Goal: Task Accomplishment & Management: Manage account settings

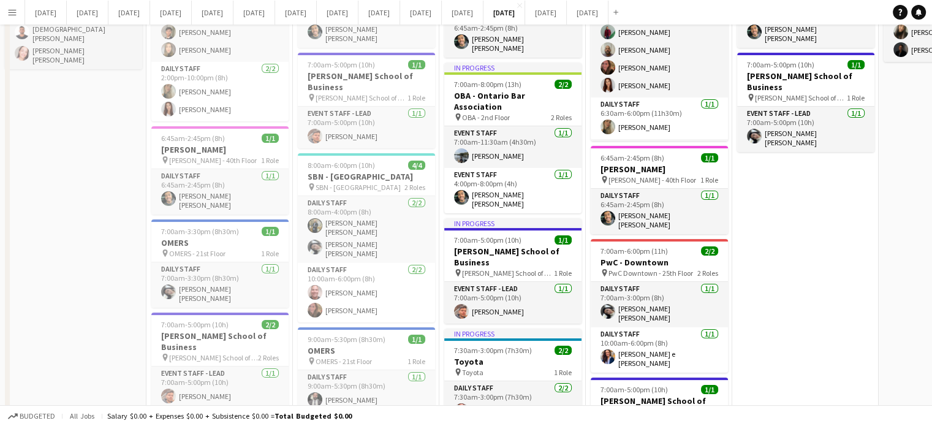
scroll to position [0, 309]
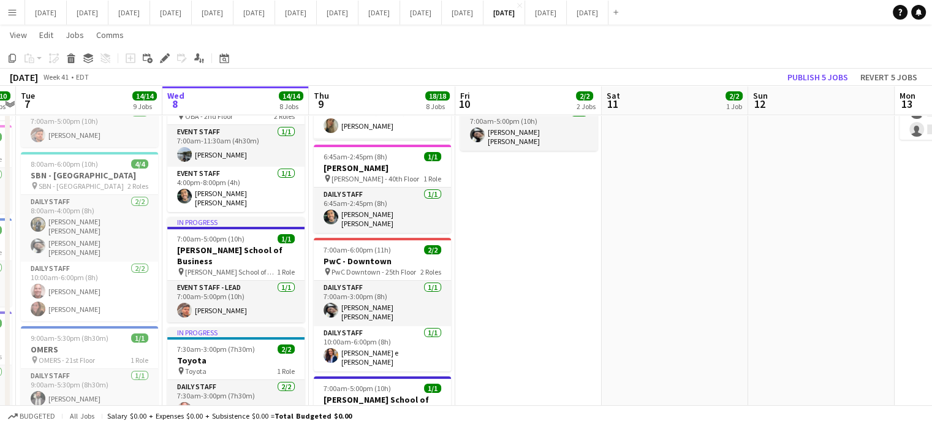
drag, startPoint x: 674, startPoint y: 286, endPoint x: 711, endPoint y: 261, distance: 45.0
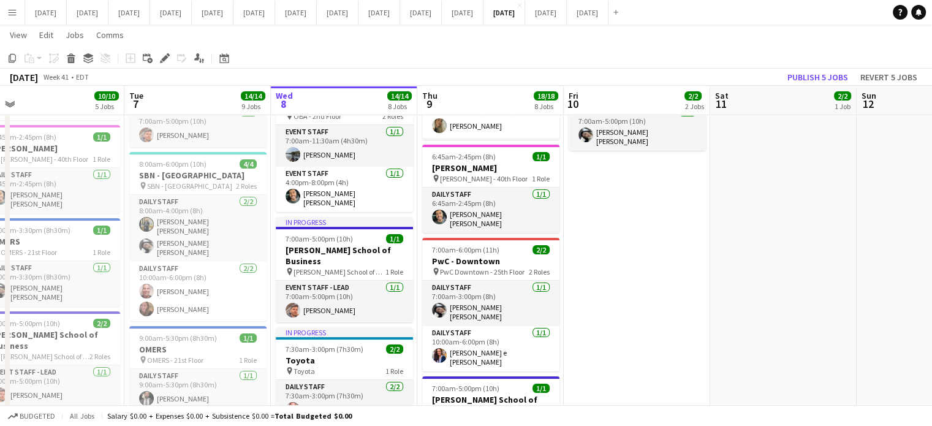
drag, startPoint x: 548, startPoint y: 254, endPoint x: 618, endPoint y: 257, distance: 69.9
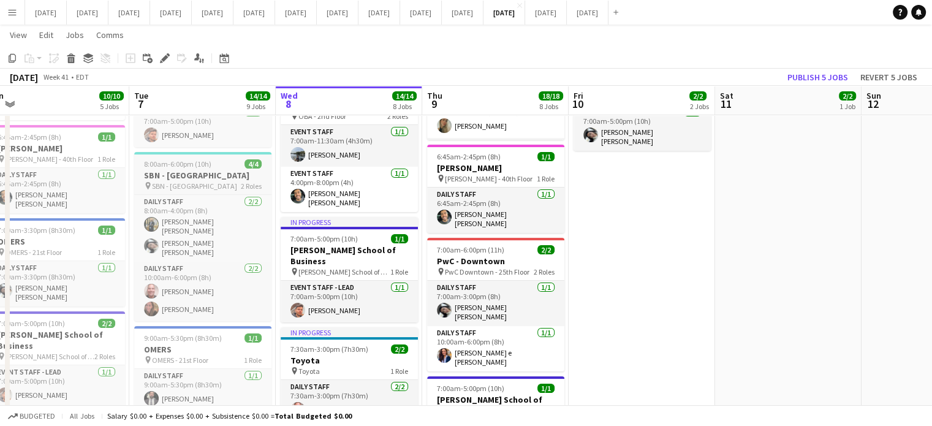
click at [210, 159] on div "8:00am-6:00pm (10h) 4/4" at bounding box center [202, 163] width 137 height 9
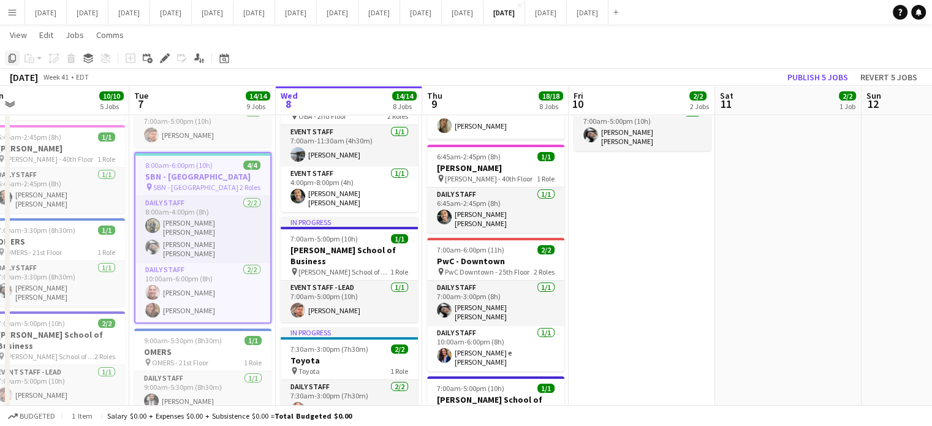
click at [12, 60] on icon "Copy" at bounding box center [12, 58] width 10 height 10
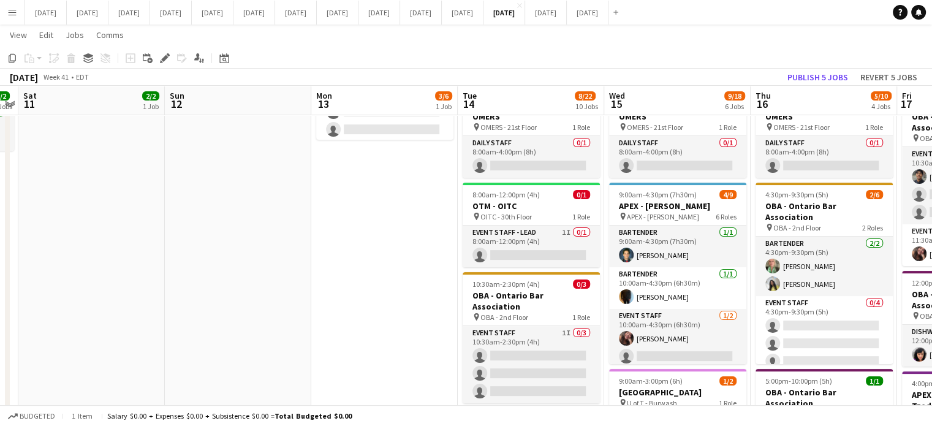
drag, startPoint x: 746, startPoint y: 263, endPoint x: 196, endPoint y: 242, distance: 550.6
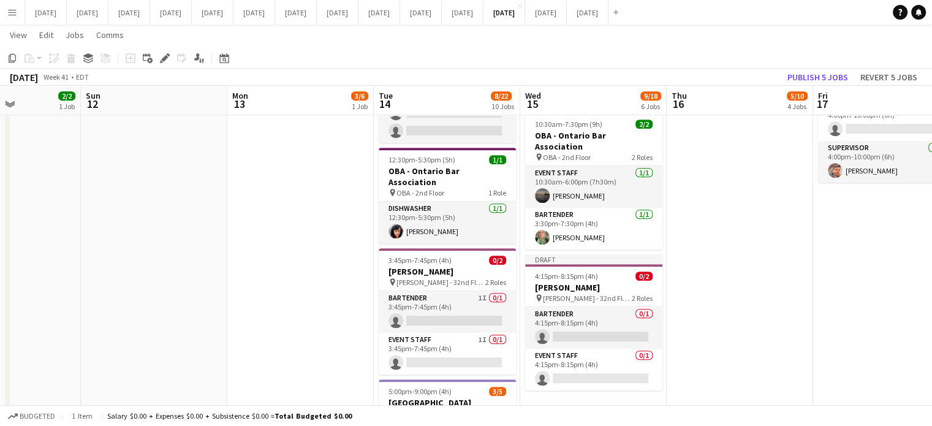
scroll to position [0, 300]
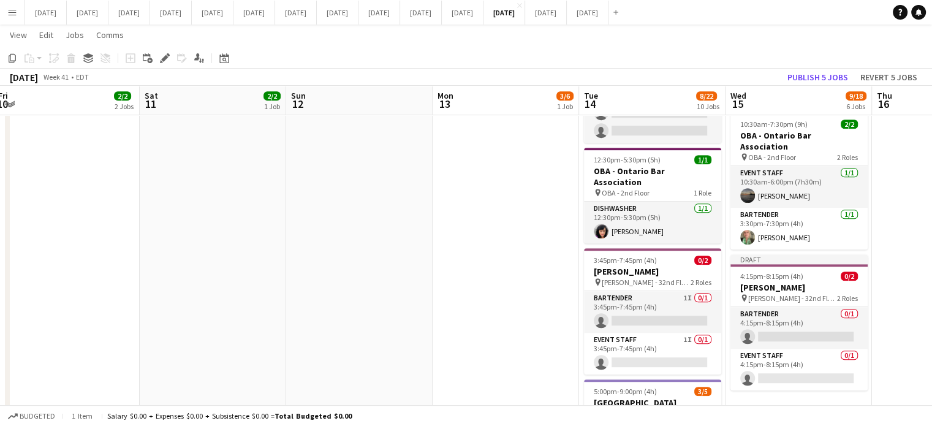
drag, startPoint x: 785, startPoint y: 306, endPoint x: 618, endPoint y: 297, distance: 168.1
click at [618, 297] on app-calendar-viewport "Wed 8 14/14 8 Jobs Thu 9 18/18 8 Jobs Fri 10 2/2 2 Jobs Sat 11 2/2 1 Job Sun 12…" at bounding box center [466, 146] width 932 height 1301
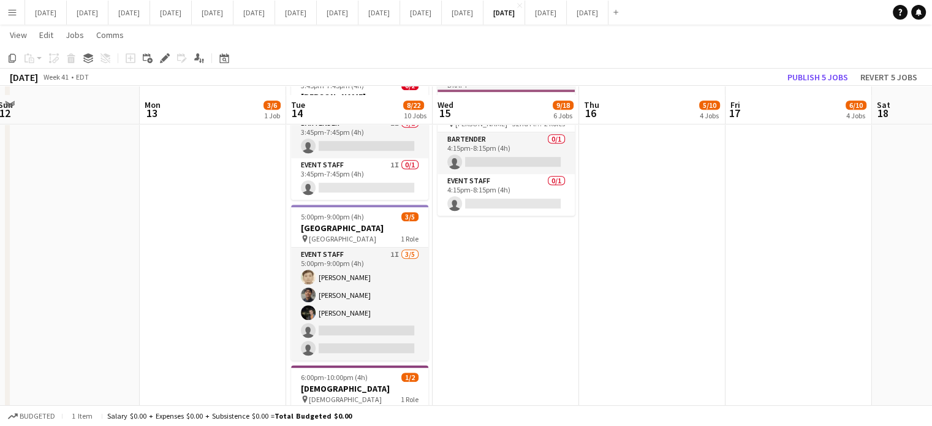
scroll to position [735, 0]
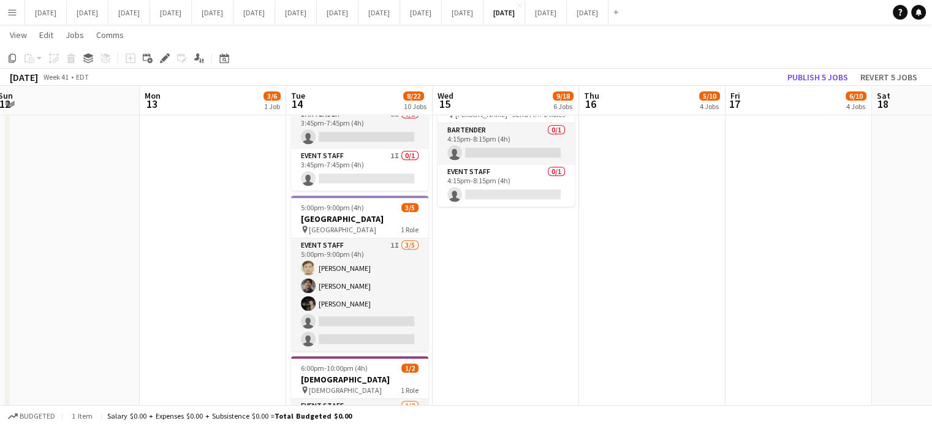
click at [521, 268] on app-date-cell "6:45am-8:30pm (13h45m) 2/2 [PERSON_NAME] pin [PERSON_NAME] - 40th Floor 2 Roles…" at bounding box center [506, 7] width 146 height 1211
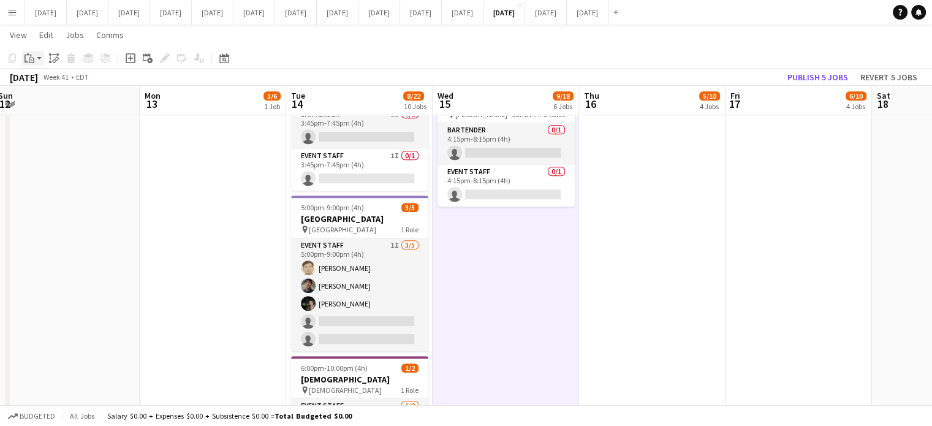
click at [22, 59] on div "Paste" at bounding box center [29, 58] width 15 height 15
click at [47, 83] on link "Paste Ctrl+V" at bounding box center [89, 81] width 115 height 11
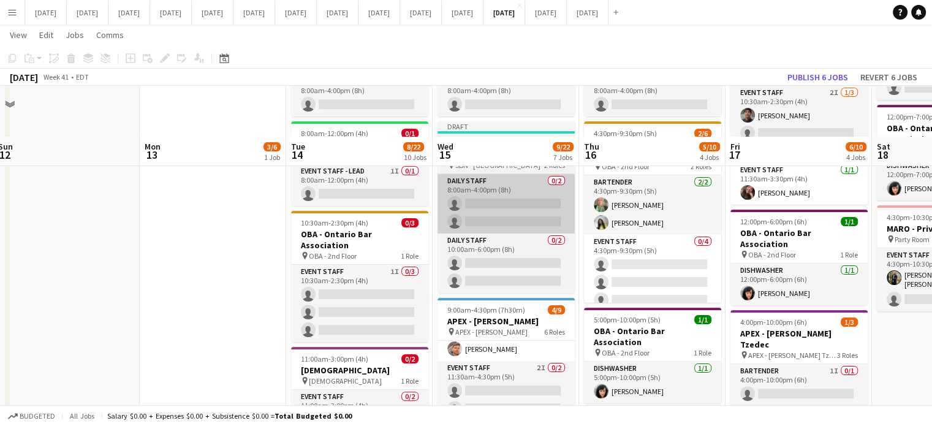
scroll to position [184, 0]
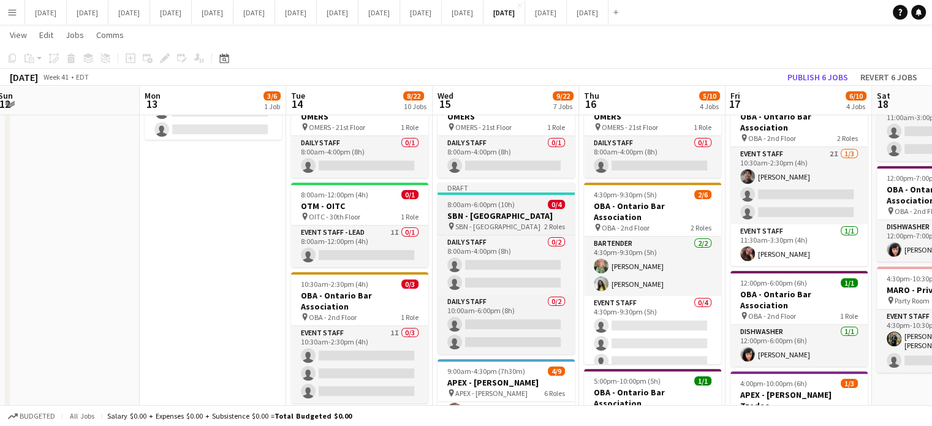
click at [526, 210] on h3 "SBN - [GEOGRAPHIC_DATA]" at bounding box center [505, 215] width 137 height 11
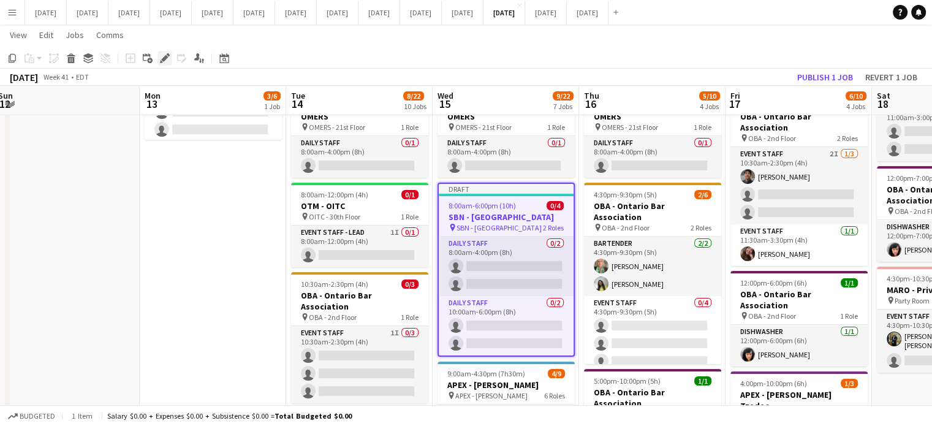
click at [162, 59] on icon at bounding box center [164, 58] width 7 height 7
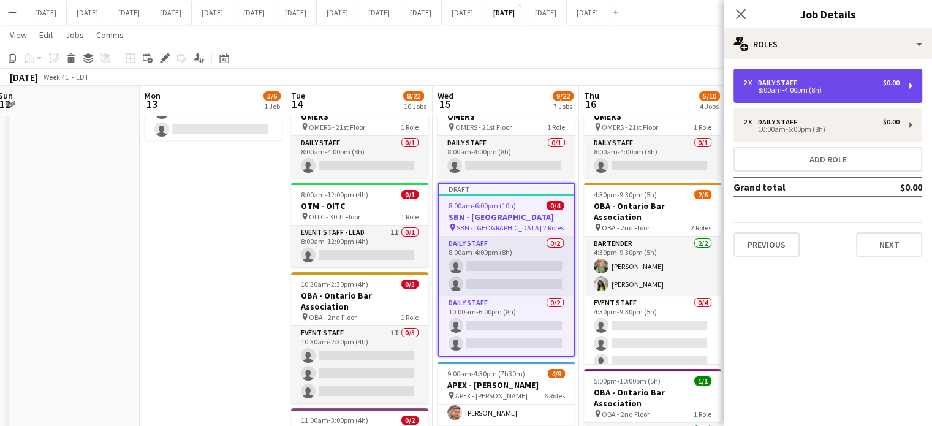
click at [790, 89] on div "8:00am-4:00pm (8h)" at bounding box center [821, 90] width 156 height 6
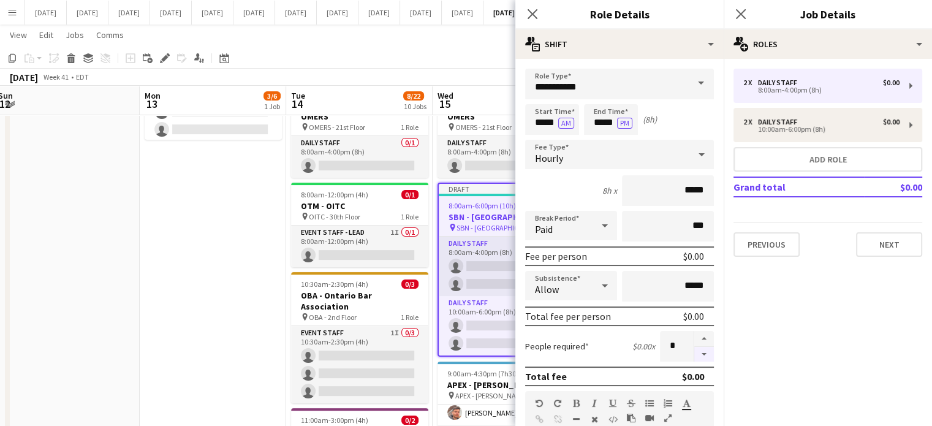
click at [703, 352] on button "button" at bounding box center [704, 354] width 20 height 15
type input "*"
click at [527, 115] on input "*****" at bounding box center [552, 119] width 54 height 31
type input "*****"
click at [539, 135] on div at bounding box center [540, 141] width 25 height 12
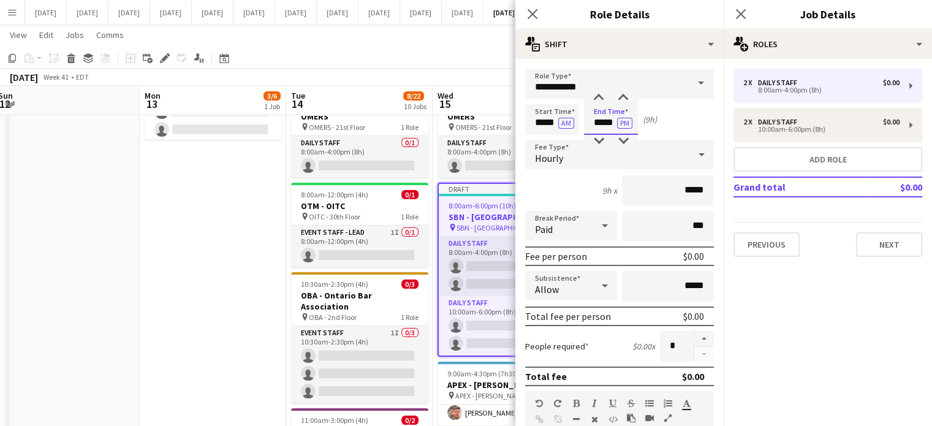
drag, startPoint x: 594, startPoint y: 115, endPoint x: 596, endPoint y: 108, distance: 6.2
click at [594, 114] on input "*****" at bounding box center [611, 119] width 54 height 31
click at [604, 97] on div at bounding box center [598, 98] width 25 height 12
type input "*****"
click at [604, 97] on div at bounding box center [598, 98] width 25 height 12
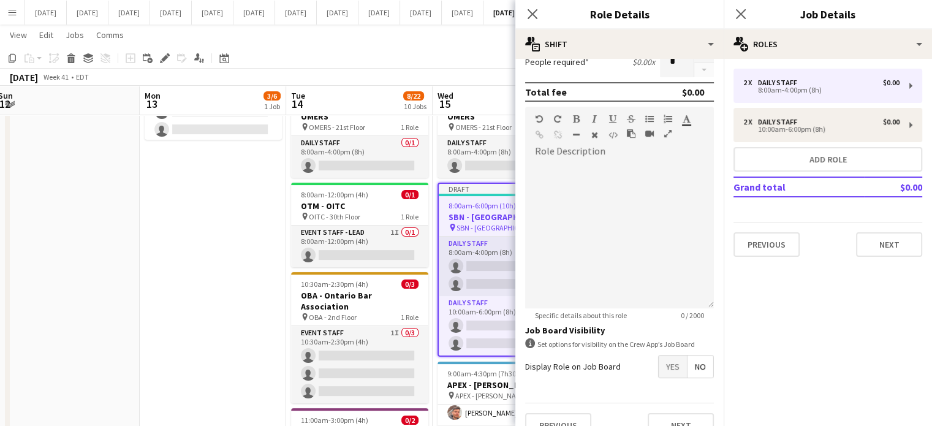
scroll to position [303, 0]
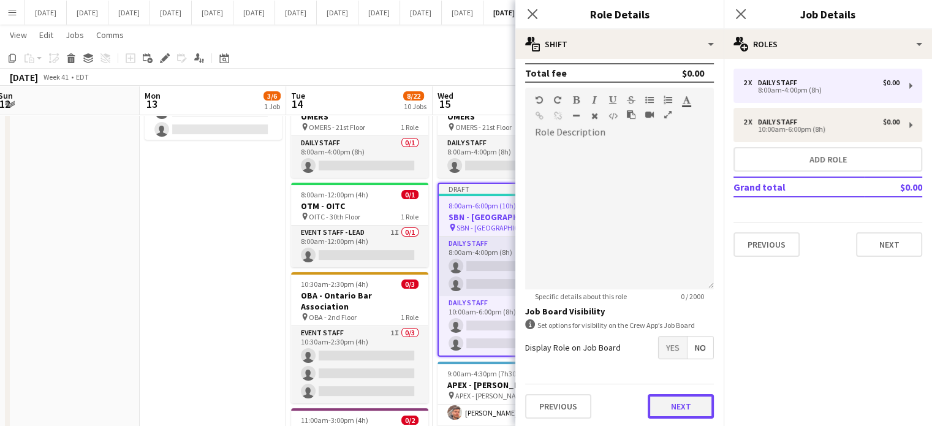
click at [683, 395] on button "Next" at bounding box center [681, 406] width 66 height 25
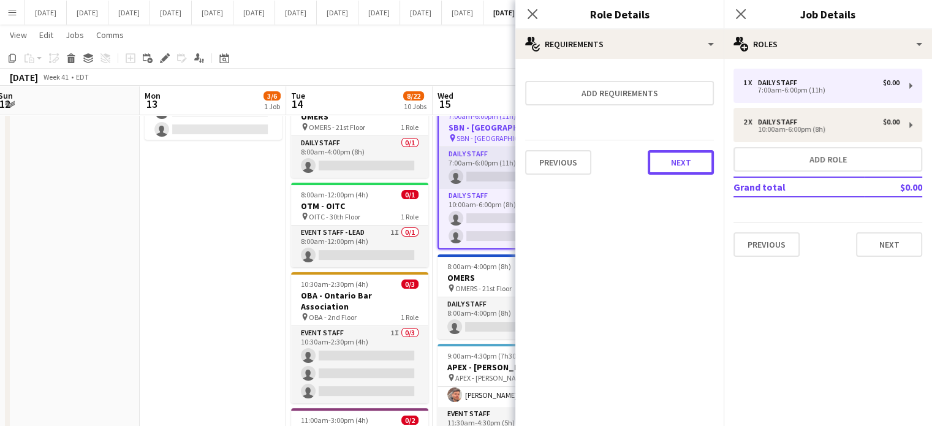
drag, startPoint x: 692, startPoint y: 156, endPoint x: 694, endPoint y: 149, distance: 7.0
click at [692, 154] on button "Next" at bounding box center [681, 162] width 66 height 25
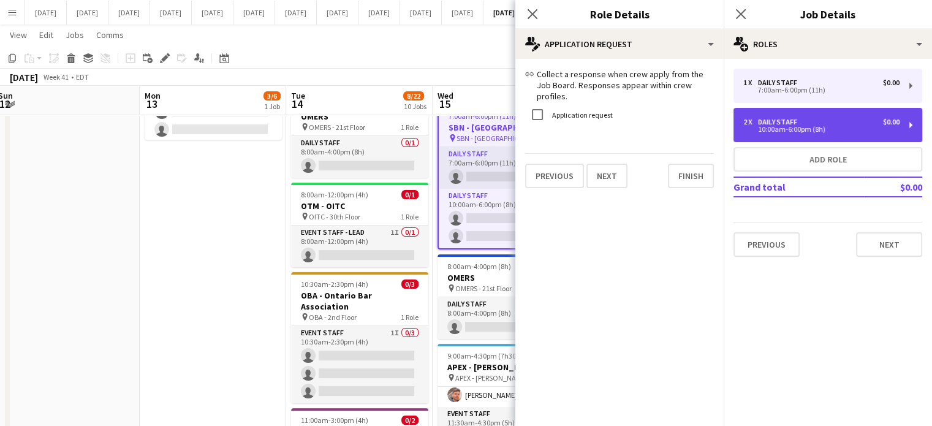
click at [762, 121] on div "Daily Staff" at bounding box center [780, 122] width 44 height 9
type input "*****"
type input "*"
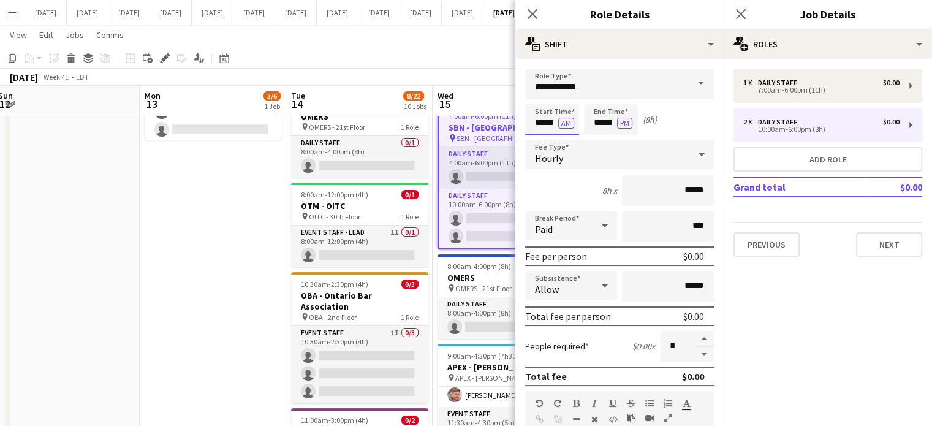
click at [532, 112] on input "*****" at bounding box center [552, 119] width 54 height 31
click at [540, 131] on input "*****" at bounding box center [552, 119] width 54 height 31
click at [542, 132] on input "*****" at bounding box center [552, 119] width 54 height 31
click at [542, 133] on input "*****" at bounding box center [552, 119] width 54 height 31
click at [543, 137] on div at bounding box center [540, 141] width 25 height 12
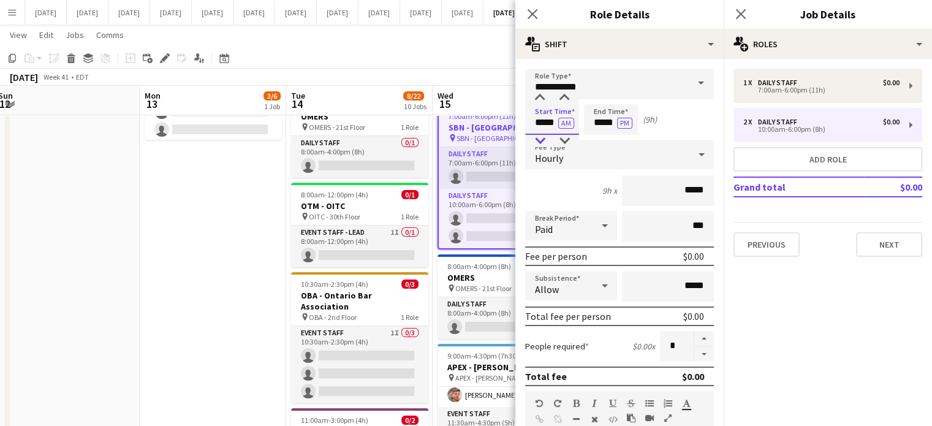
type input "*****"
click at [543, 137] on div at bounding box center [540, 141] width 25 height 12
click at [528, 10] on icon "Close pop-in" at bounding box center [533, 14] width 10 height 10
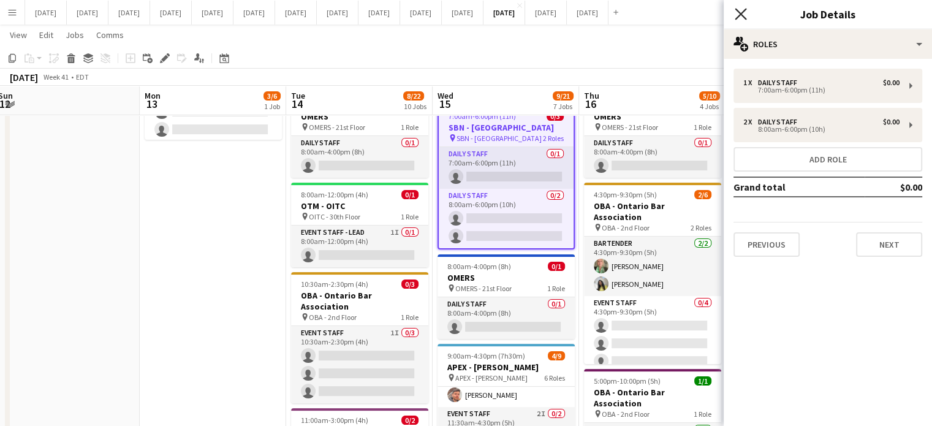
click at [736, 13] on icon "Close pop-in" at bounding box center [741, 14] width 12 height 12
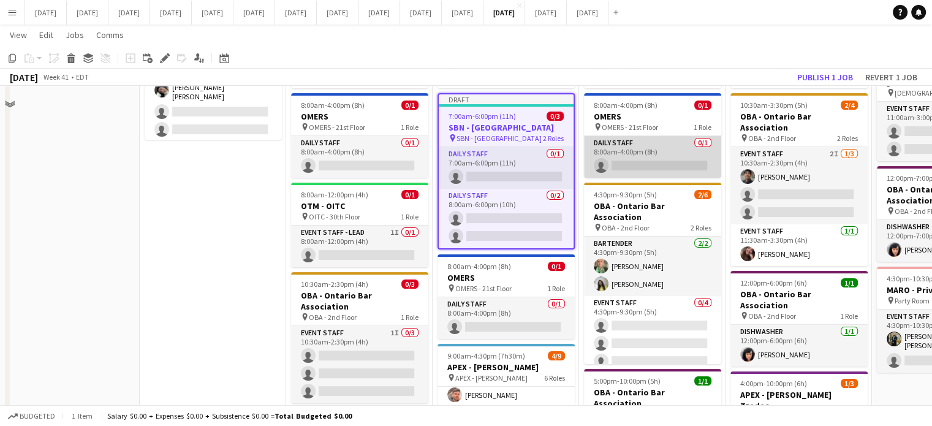
scroll to position [123, 0]
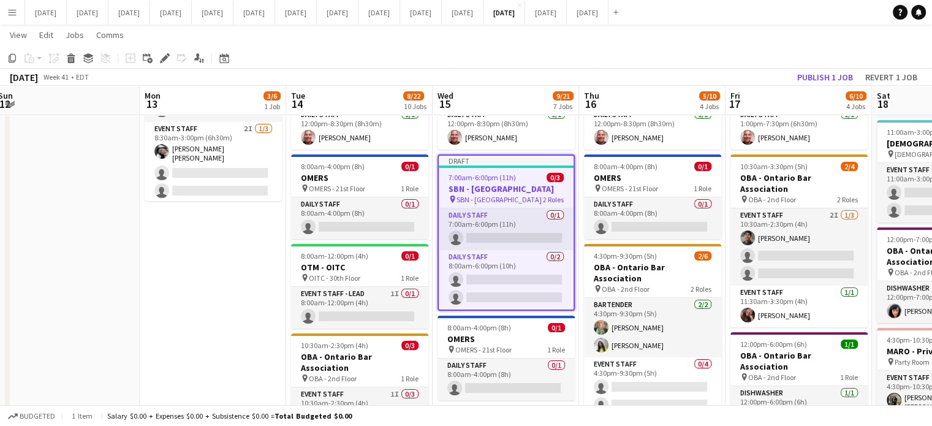
click at [524, 173] on div "7:00am-6:00pm (11h) 0/3" at bounding box center [506, 177] width 135 height 9
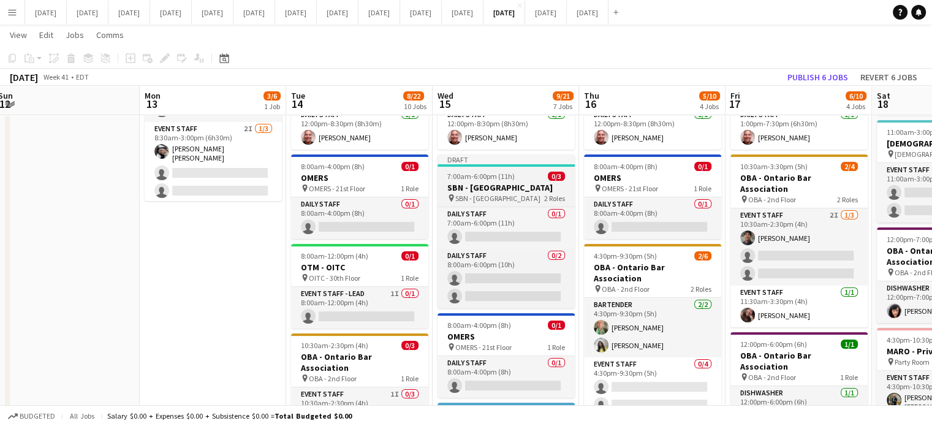
click at [523, 172] on div "7:00am-6:00pm (11h) 0/3" at bounding box center [505, 176] width 137 height 9
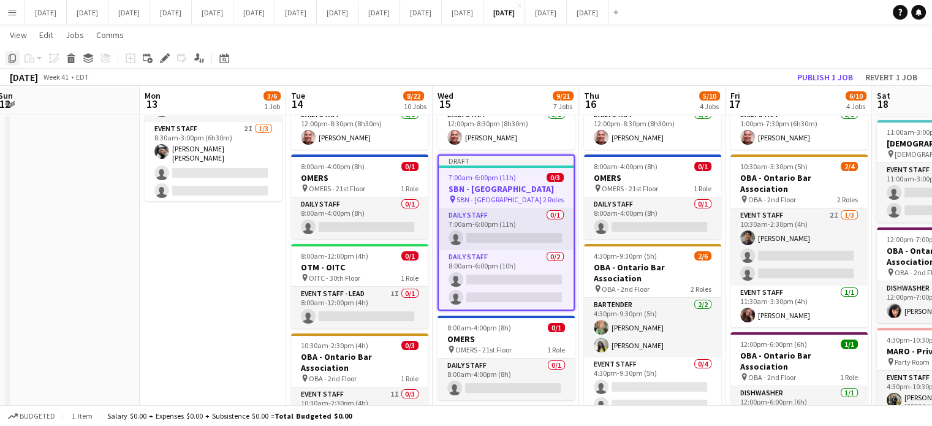
click at [15, 59] on icon at bounding box center [12, 58] width 7 height 9
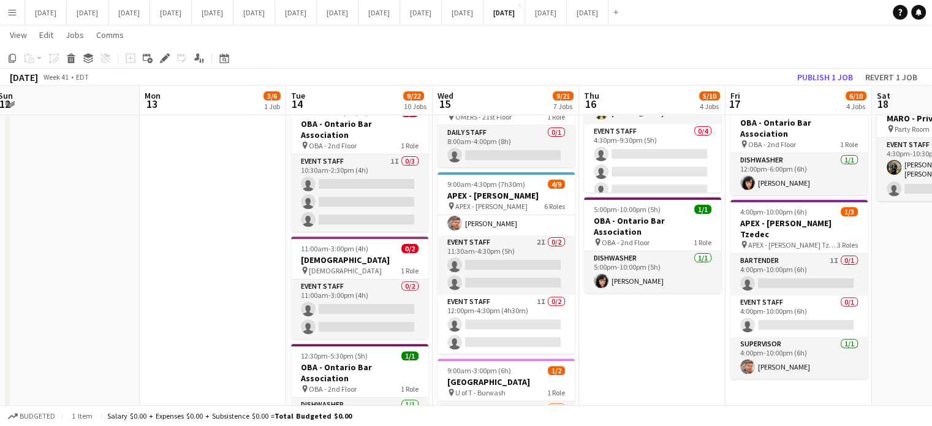
scroll to position [429, 0]
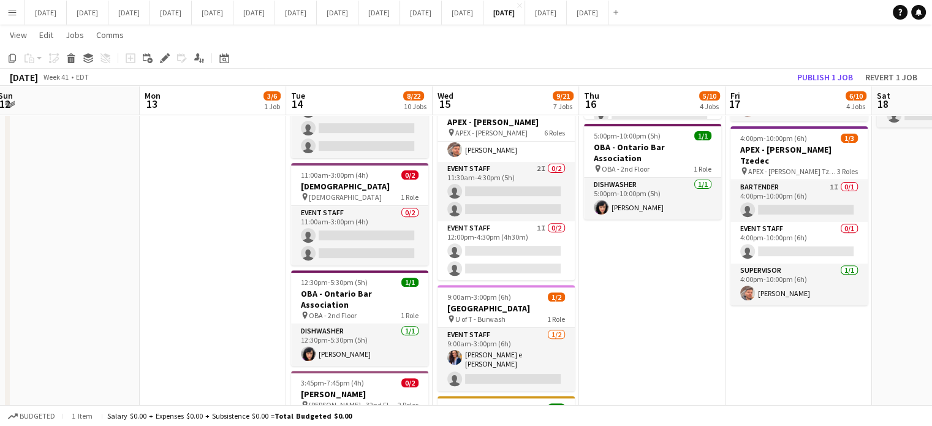
click at [618, 294] on app-date-cell "6:45am-8:30pm (13h45m) 2/2 [PERSON_NAME] pin [PERSON_NAME] - 40th Floor 2 Roles…" at bounding box center [652, 313] width 146 height 1211
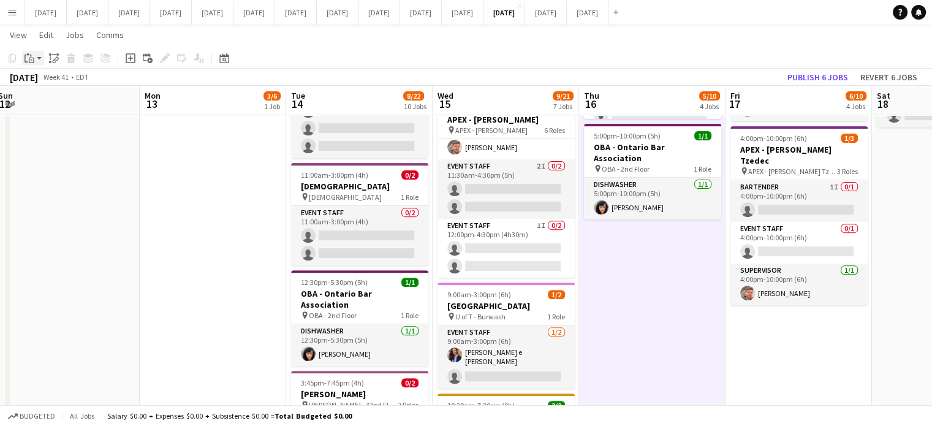
click at [24, 55] on div "Paste" at bounding box center [29, 58] width 15 height 15
click at [39, 82] on link "Paste Ctrl+V" at bounding box center [89, 81] width 115 height 11
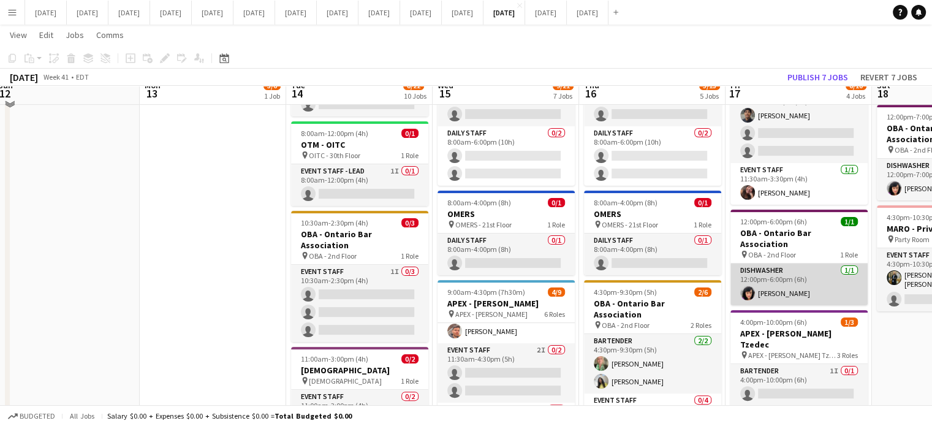
scroll to position [184, 0]
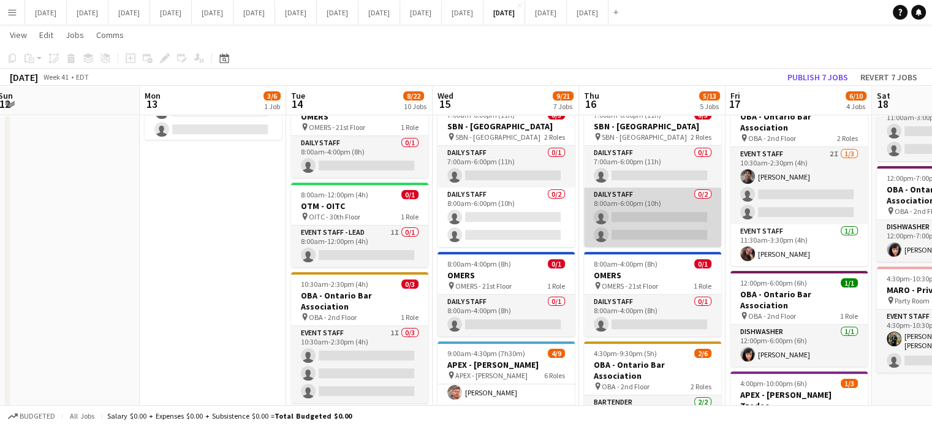
click at [670, 193] on app-card-role "Daily Staff 0/2 8:00am-6:00pm (10h) single-neutral-actions single-neutral-actio…" at bounding box center [652, 216] width 137 height 59
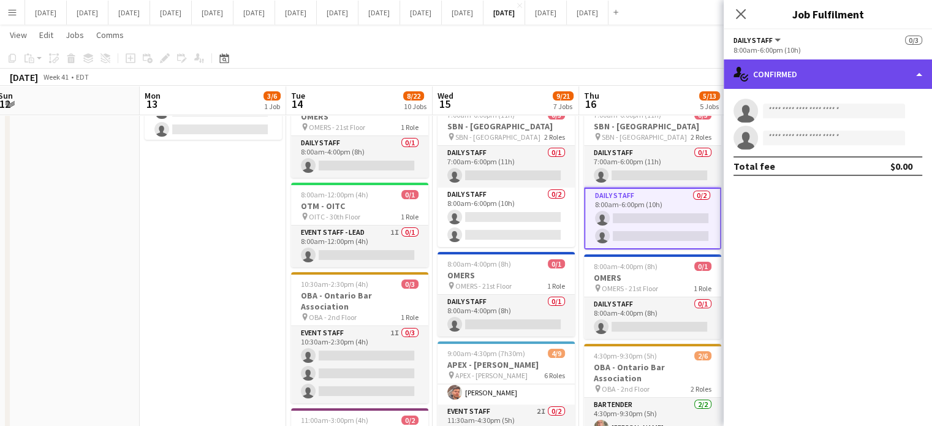
click at [789, 83] on div "single-neutral-actions-check-2 Confirmed" at bounding box center [828, 73] width 208 height 29
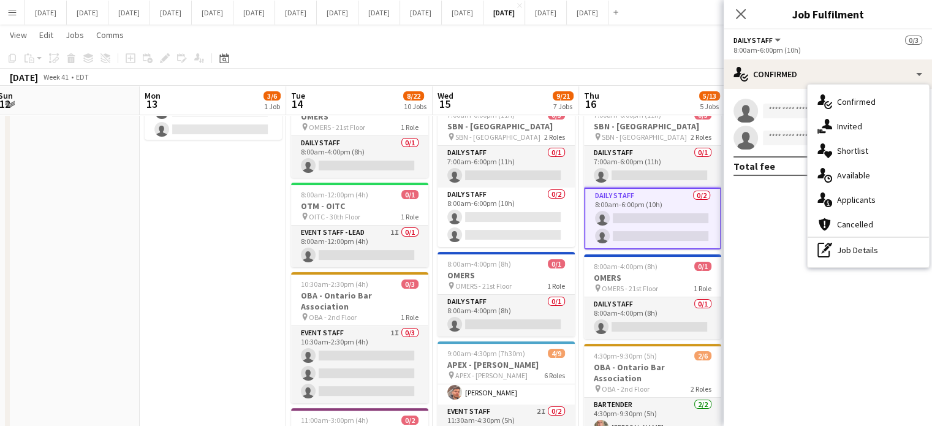
click at [856, 254] on div "pen-write Job Details" at bounding box center [868, 250] width 121 height 25
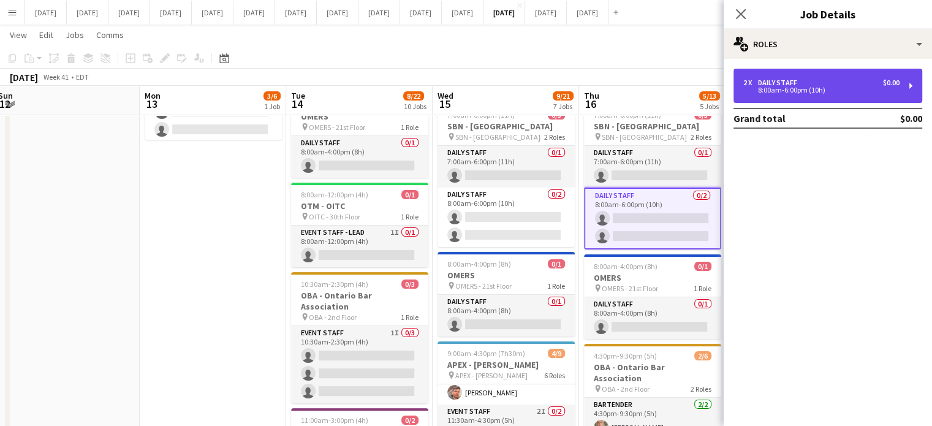
click at [783, 83] on div "Daily Staff" at bounding box center [780, 82] width 44 height 9
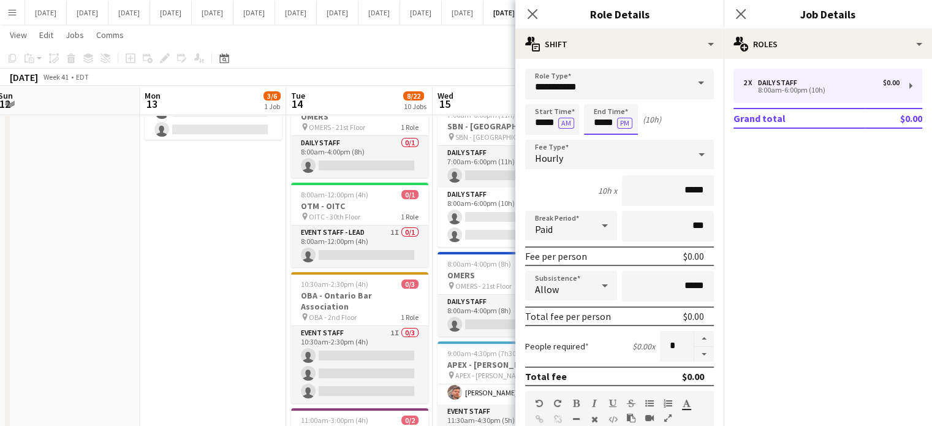
click at [600, 107] on input "*****" at bounding box center [611, 119] width 54 height 31
click at [602, 99] on div at bounding box center [598, 98] width 25 height 12
type input "*****"
click at [602, 99] on div at bounding box center [598, 98] width 25 height 12
click at [539, 17] on app-icon "Close pop-in" at bounding box center [533, 15] width 18 height 18
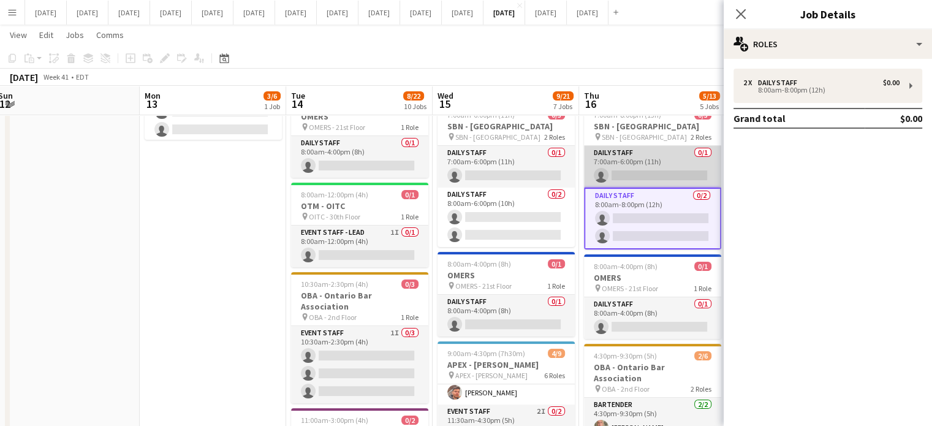
click at [656, 153] on app-card-role "Daily Staff 0/1 7:00am-6:00pm (11h) single-neutral-actions" at bounding box center [652, 167] width 137 height 42
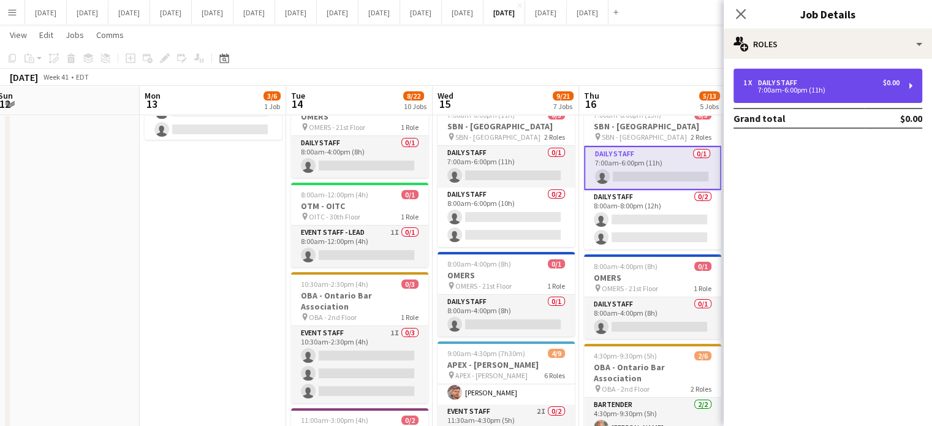
click at [776, 85] on div "Daily Staff" at bounding box center [780, 82] width 44 height 9
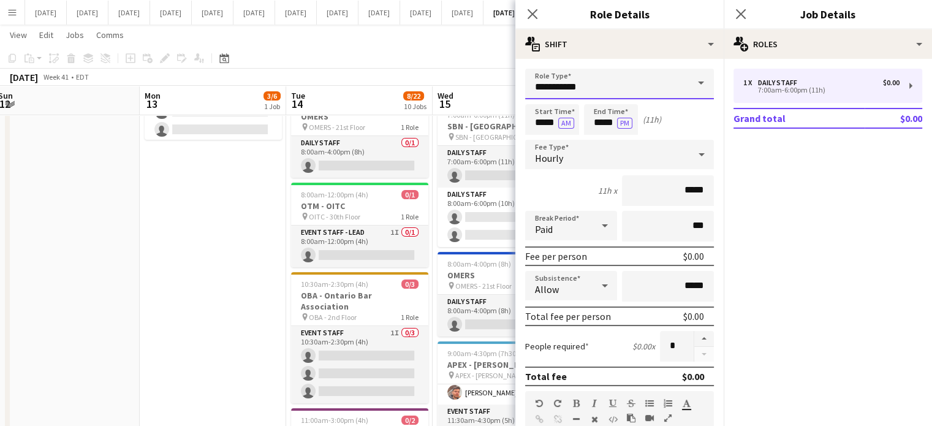
click at [602, 86] on input "**********" at bounding box center [619, 84] width 189 height 31
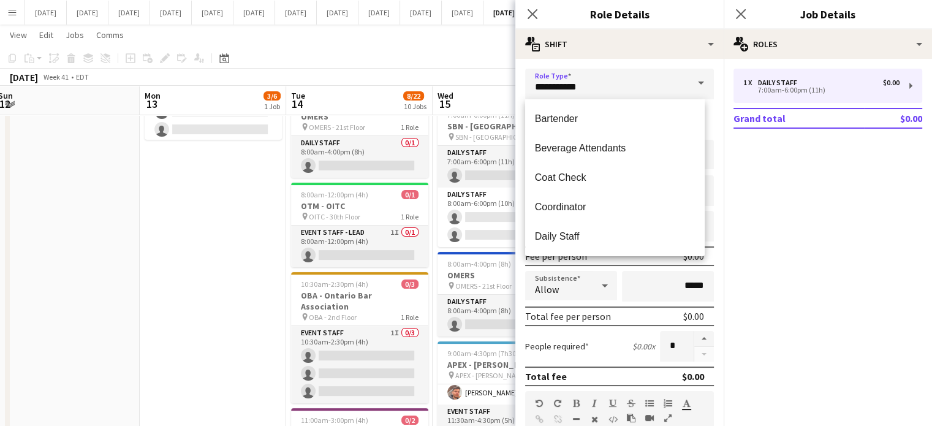
click at [791, 308] on mat-expansion-panel "pencil3 General details 1 x Daily Staff $0.00 7:00am-6:00pm (11h) Grand total $…" at bounding box center [828, 242] width 208 height 367
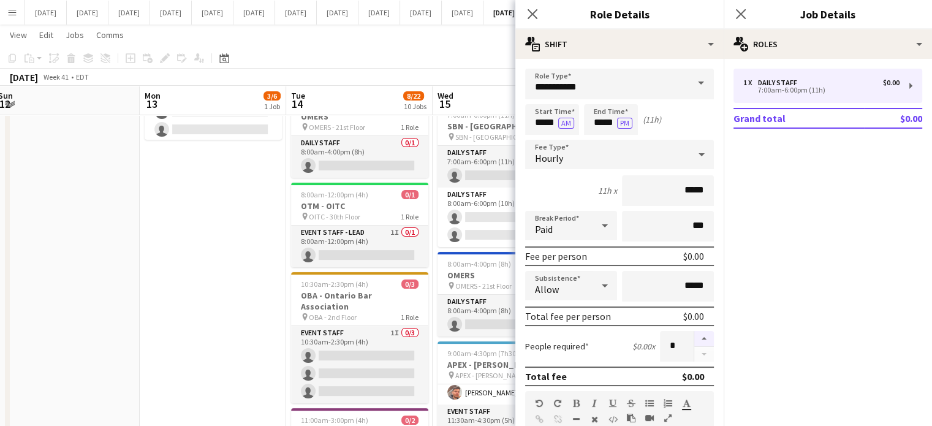
click at [701, 336] on button "button" at bounding box center [704, 339] width 20 height 16
type input "*"
click at [527, 12] on icon "Close pop-in" at bounding box center [532, 14] width 12 height 12
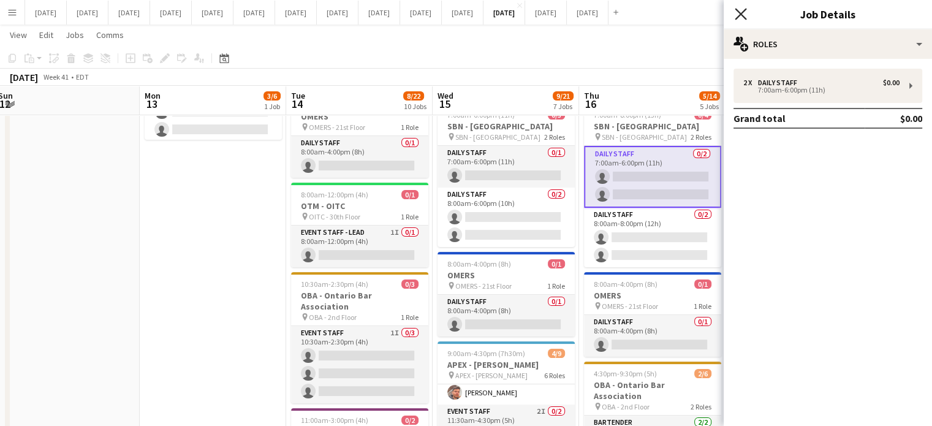
click at [740, 14] on icon at bounding box center [741, 14] width 12 height 12
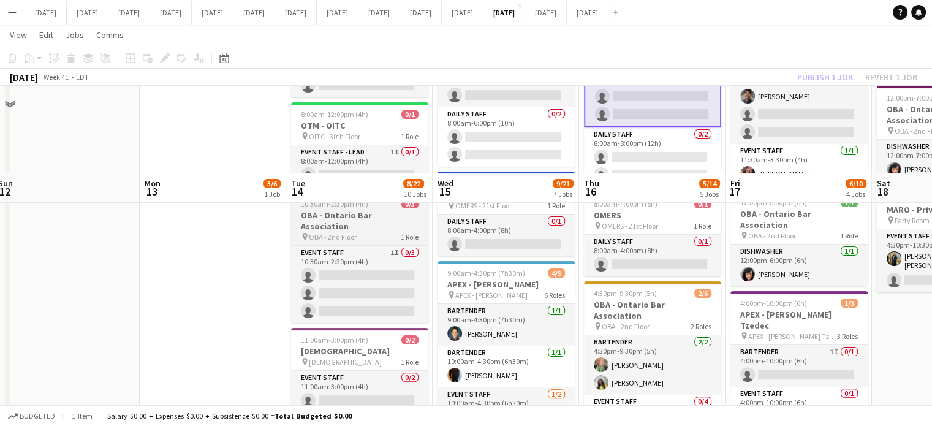
scroll to position [368, 0]
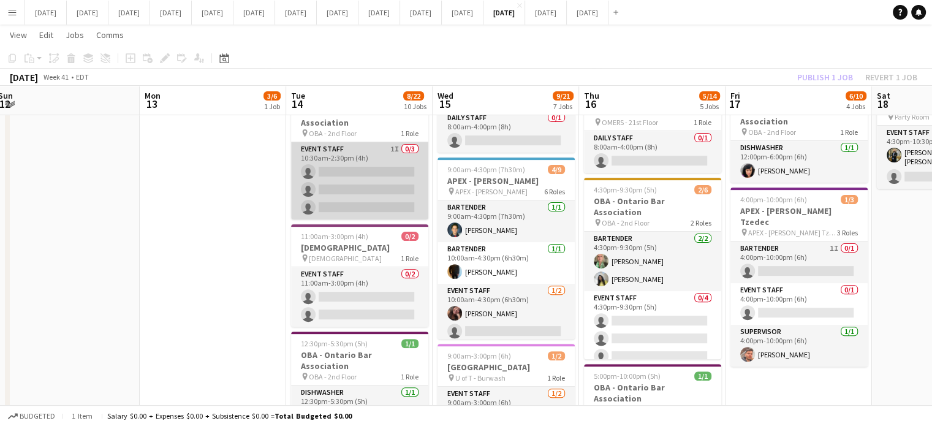
click at [392, 142] on app-card-role "Event Staff 1I 0/3 10:30am-2:30pm (4h) single-neutral-actions single-neutral-ac…" at bounding box center [359, 180] width 137 height 77
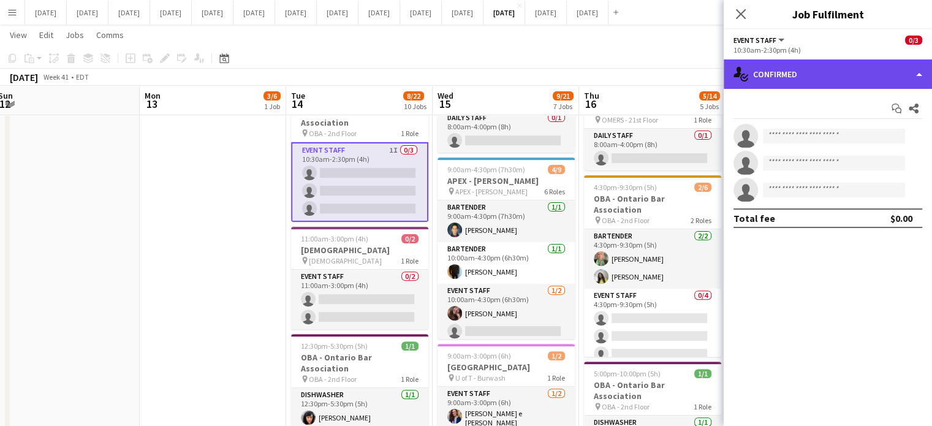
click at [816, 69] on div "single-neutral-actions-check-2 Confirmed" at bounding box center [828, 73] width 208 height 29
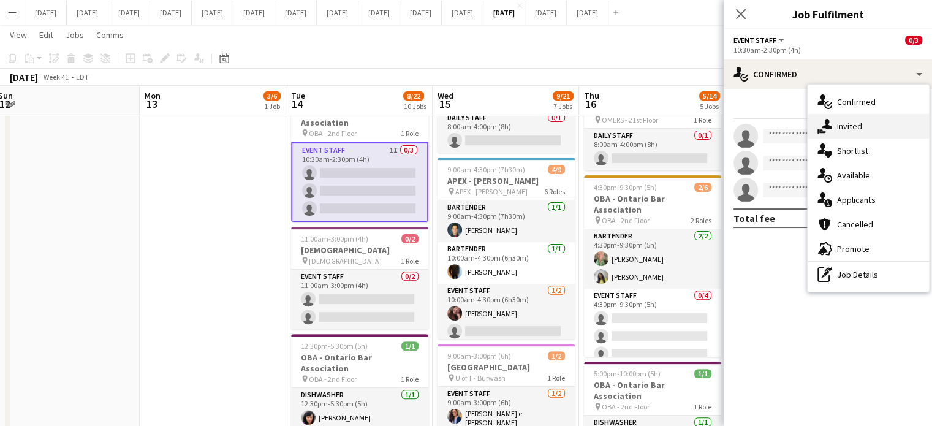
click at [833, 120] on div "single-neutral-actions-share-1 Invited" at bounding box center [868, 126] width 121 height 25
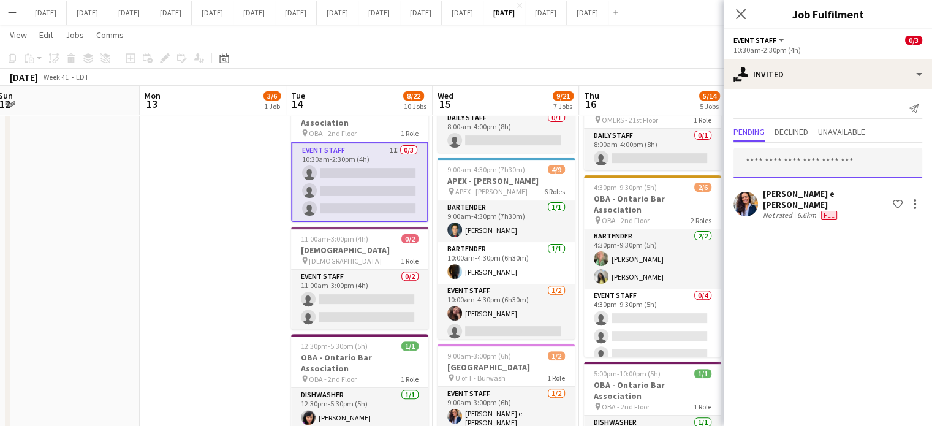
click at [803, 159] on input "text" at bounding box center [827, 163] width 189 height 31
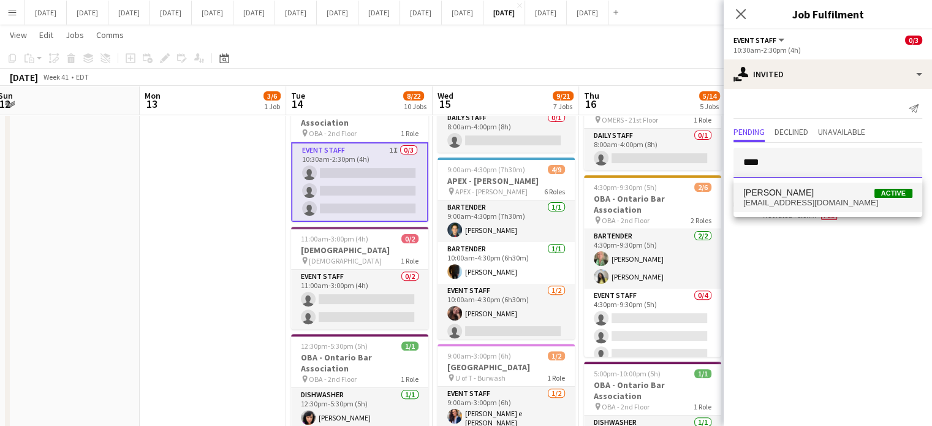
type input "****"
click at [787, 190] on span "[PERSON_NAME]" at bounding box center [778, 192] width 70 height 10
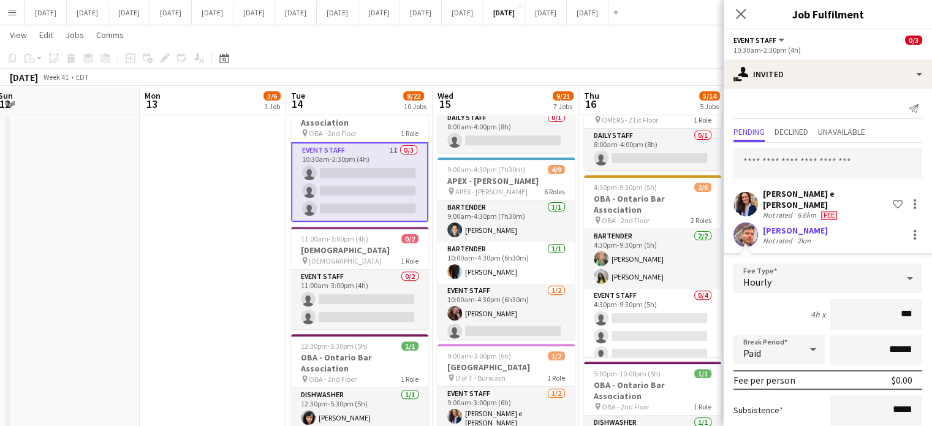
type input "**"
type input "*****"
click at [741, 16] on icon "Close pop-in" at bounding box center [741, 14] width 12 height 12
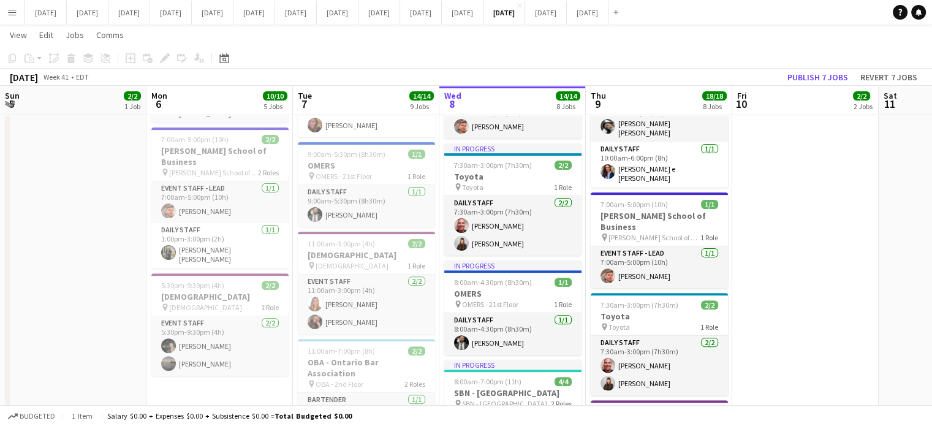
scroll to position [0, 350]
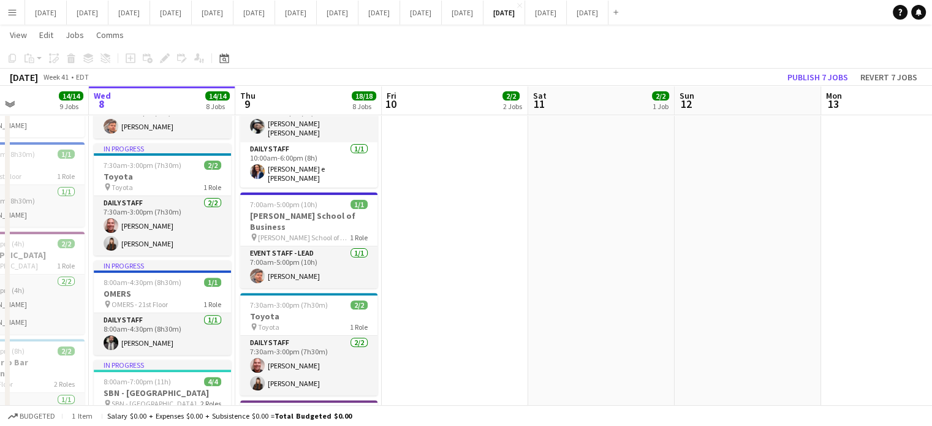
drag, startPoint x: 221, startPoint y: 237, endPoint x: 903, endPoint y: 282, distance: 683.4
click at [903, 282] on app-calendar-viewport "Sun 5 2/2 1 Job Mon 6 10/10 5 Jobs Tue 7 14/14 9 Jobs Wed 8 14/14 8 Jobs Thu 9 …" at bounding box center [466, 330] width 932 height 1301
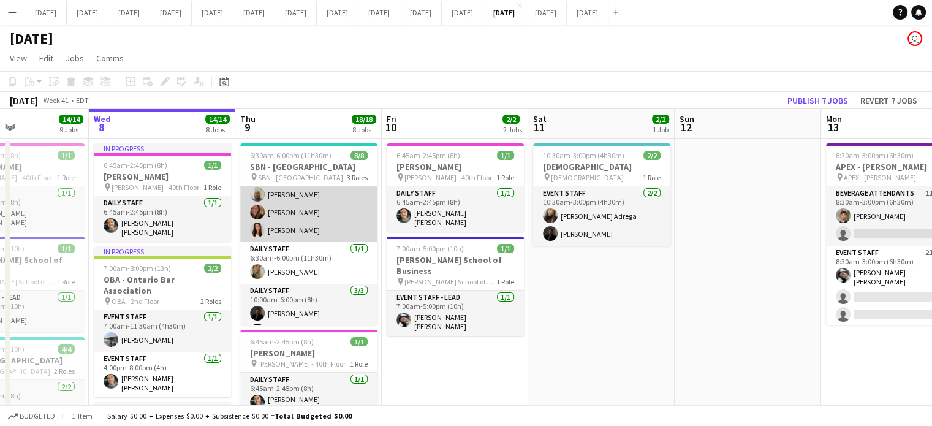
scroll to position [75, 0]
